Goal: Navigation & Orientation: Find specific page/section

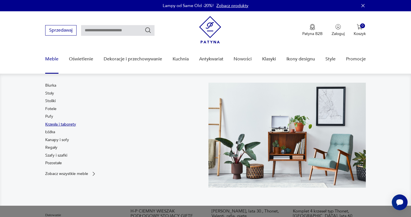
click at [64, 124] on link "Krzesła i taborety" at bounding box center [60, 125] width 31 height 6
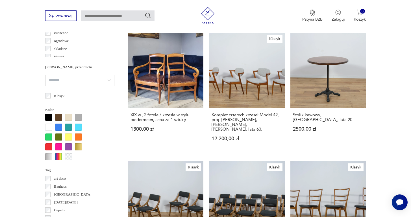
scroll to position [247, 0]
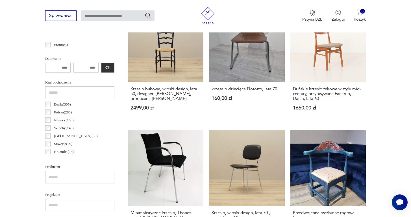
click at [70, 93] on input "text" at bounding box center [79, 92] width 69 height 13
click at [63, 175] on input "text" at bounding box center [79, 177] width 69 height 13
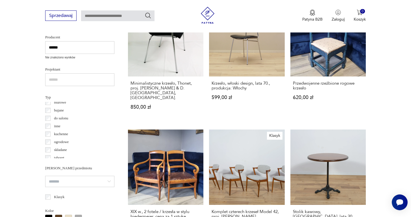
scroll to position [348, 0]
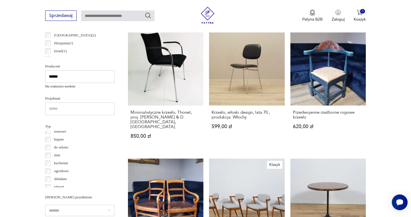
click at [88, 73] on input "******" at bounding box center [79, 76] width 69 height 13
click at [88, 76] on input "******" at bounding box center [79, 76] width 69 height 13
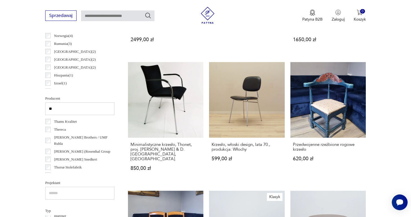
scroll to position [324, 0]
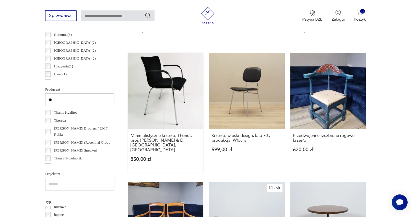
type input "*"
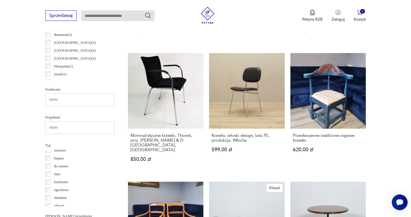
click at [68, 96] on input "text" at bounding box center [79, 99] width 69 height 13
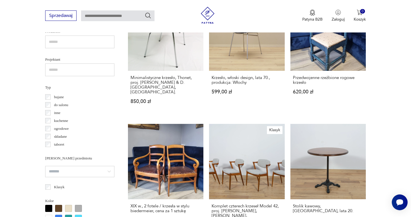
scroll to position [393, 0]
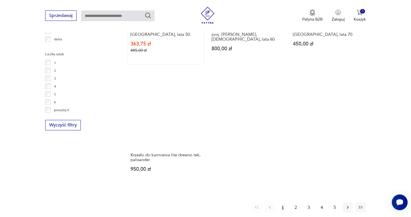
scroll to position [871, 0]
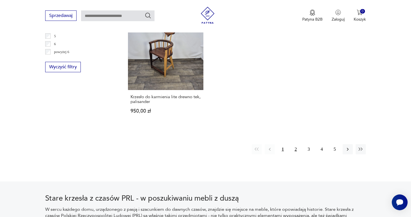
click at [293, 144] on button "2" at bounding box center [295, 149] width 10 height 10
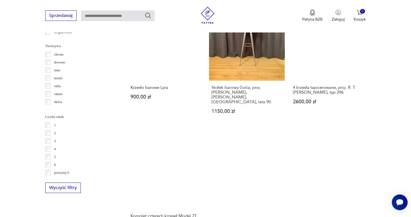
scroll to position [845, 0]
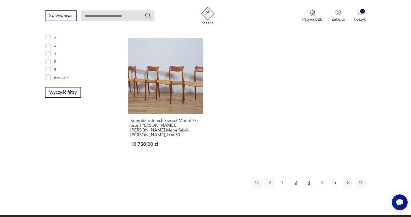
click at [308, 177] on button "3" at bounding box center [308, 182] width 10 height 10
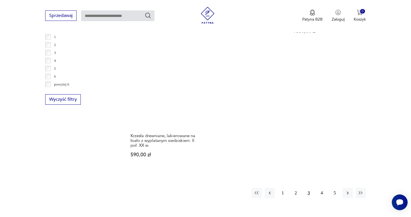
scroll to position [867, 0]
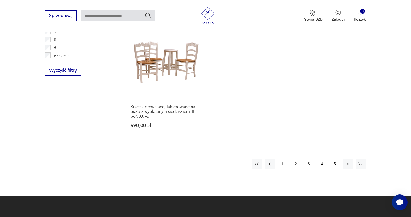
click at [322, 159] on button "4" at bounding box center [321, 164] width 10 height 10
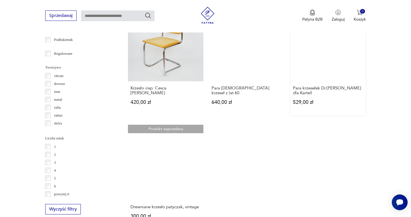
scroll to position [815, 0]
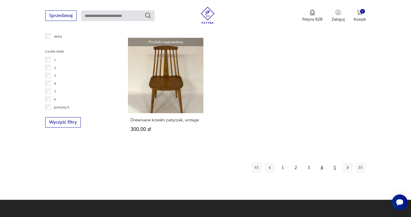
click at [333, 170] on button "5" at bounding box center [334, 168] width 10 height 10
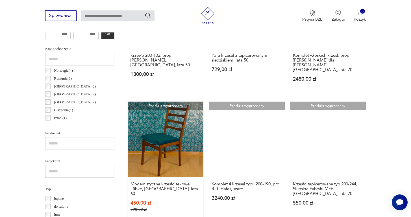
scroll to position [284, 0]
